Goal: Information Seeking & Learning: Learn about a topic

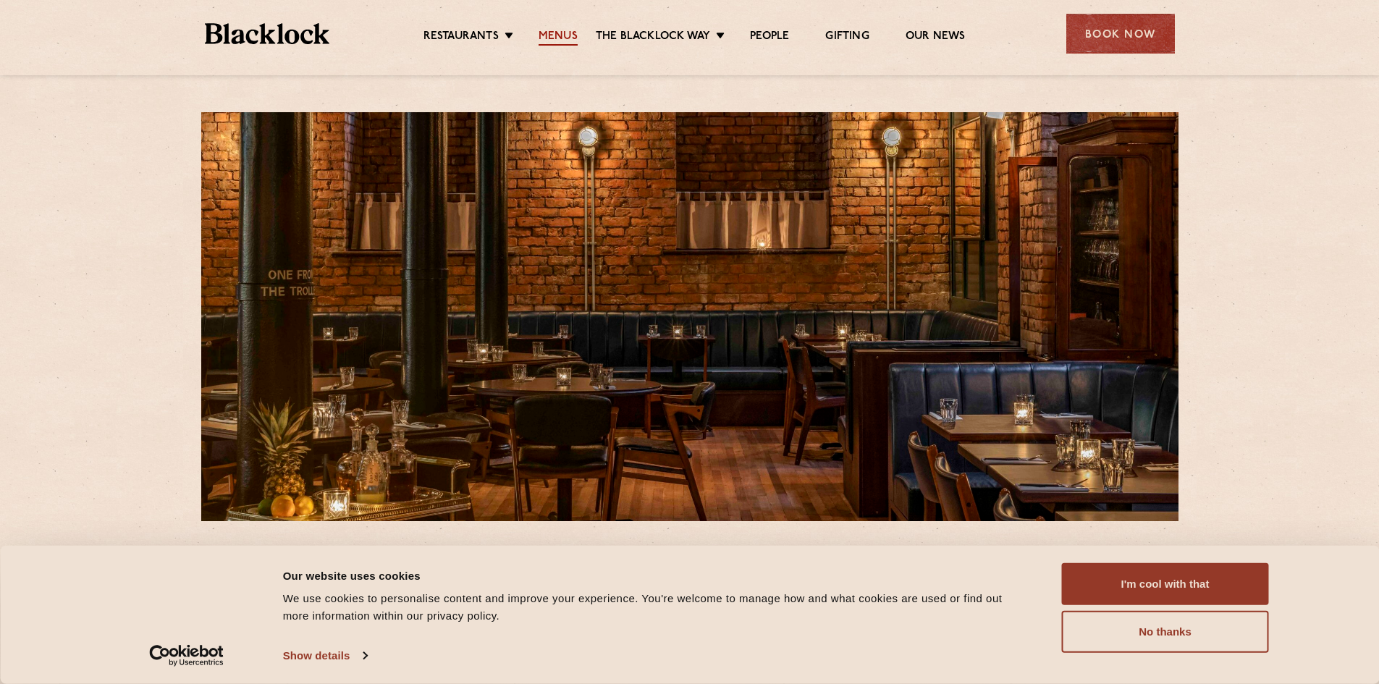
click at [551, 30] on link "Menus" at bounding box center [557, 38] width 39 height 16
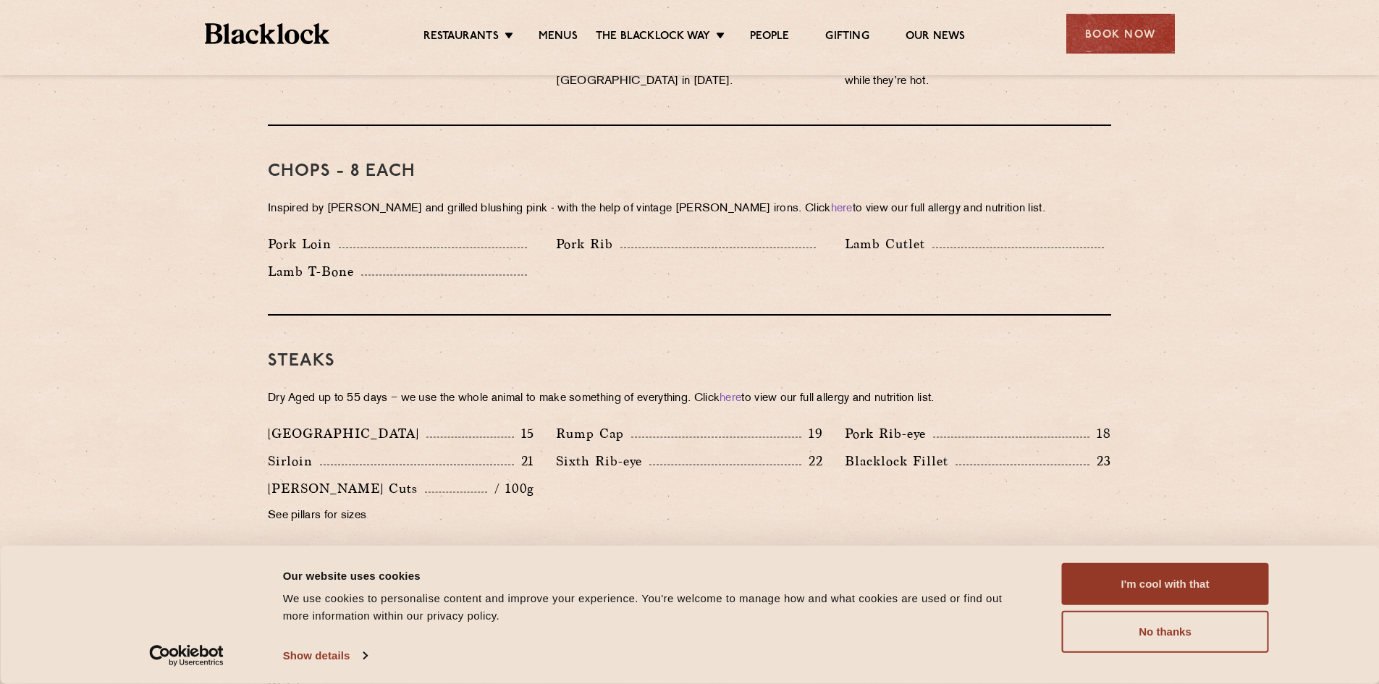
scroll to position [1158, 0]
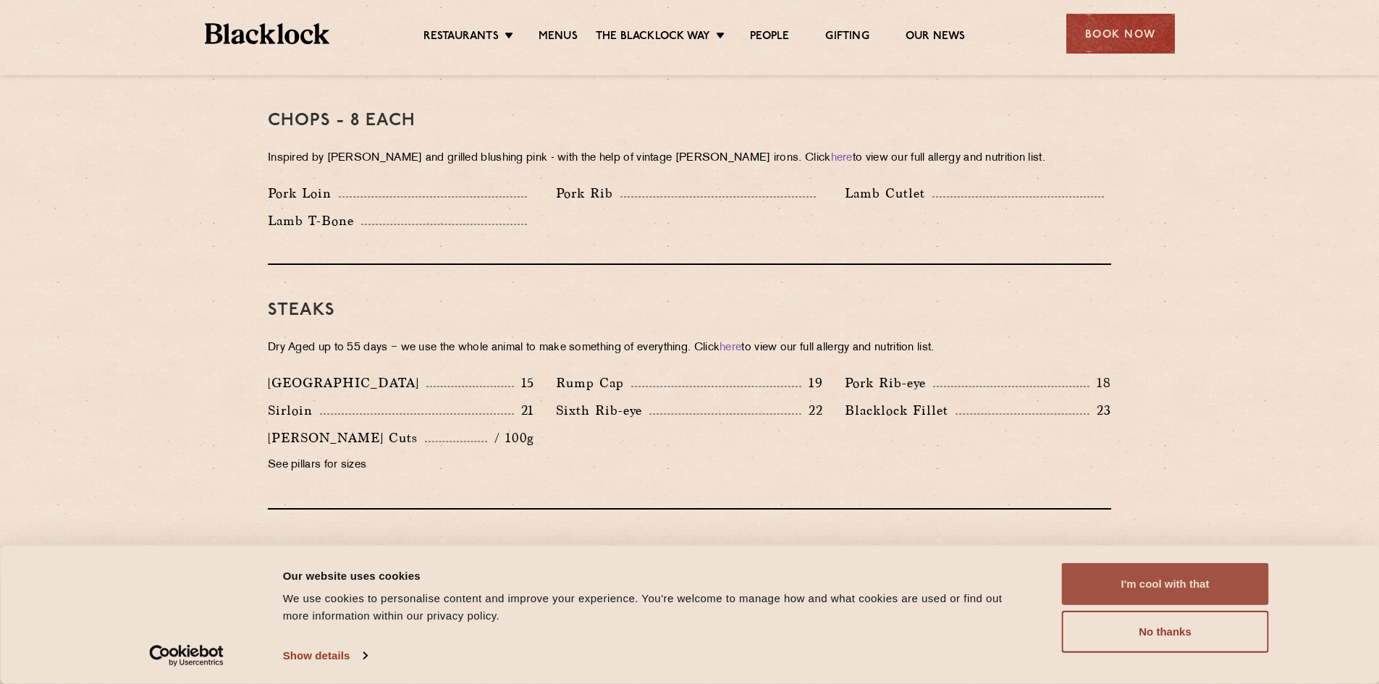
click at [1151, 589] on button "I'm cool with that" at bounding box center [1165, 584] width 207 height 42
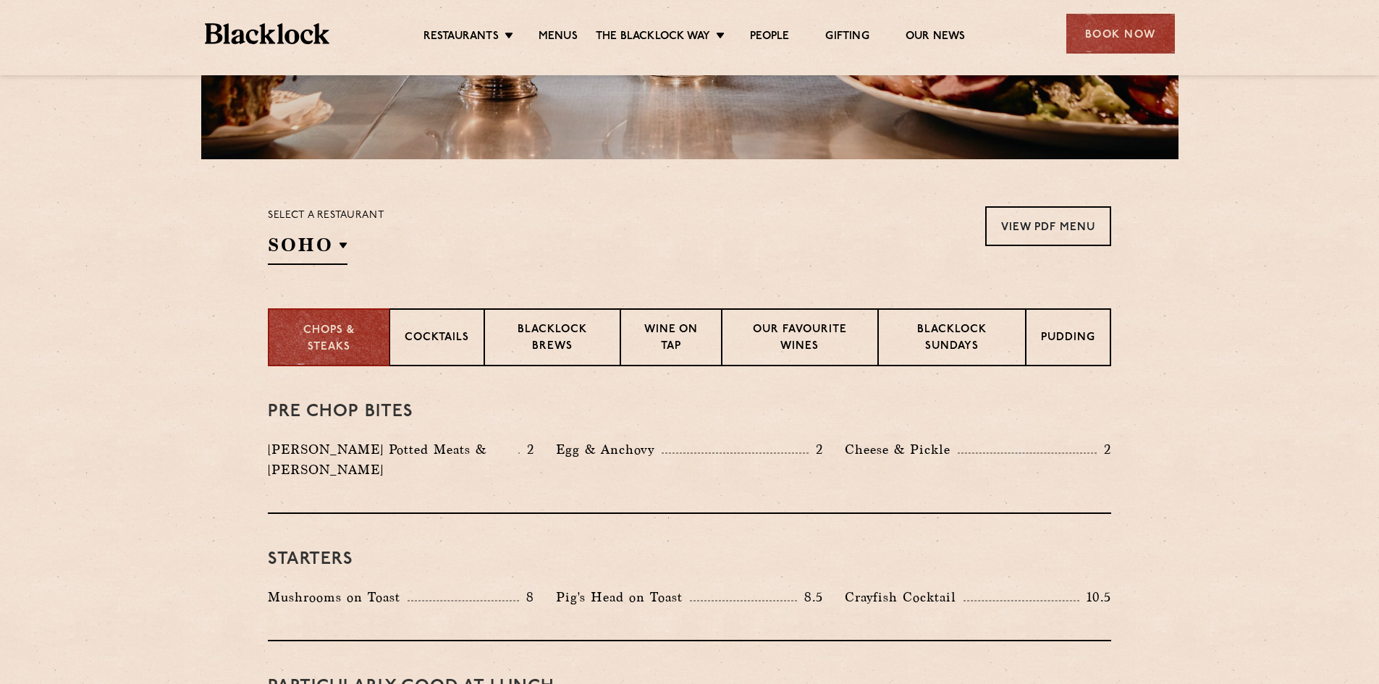
scroll to position [0, 0]
